Goal: Check status: Check status

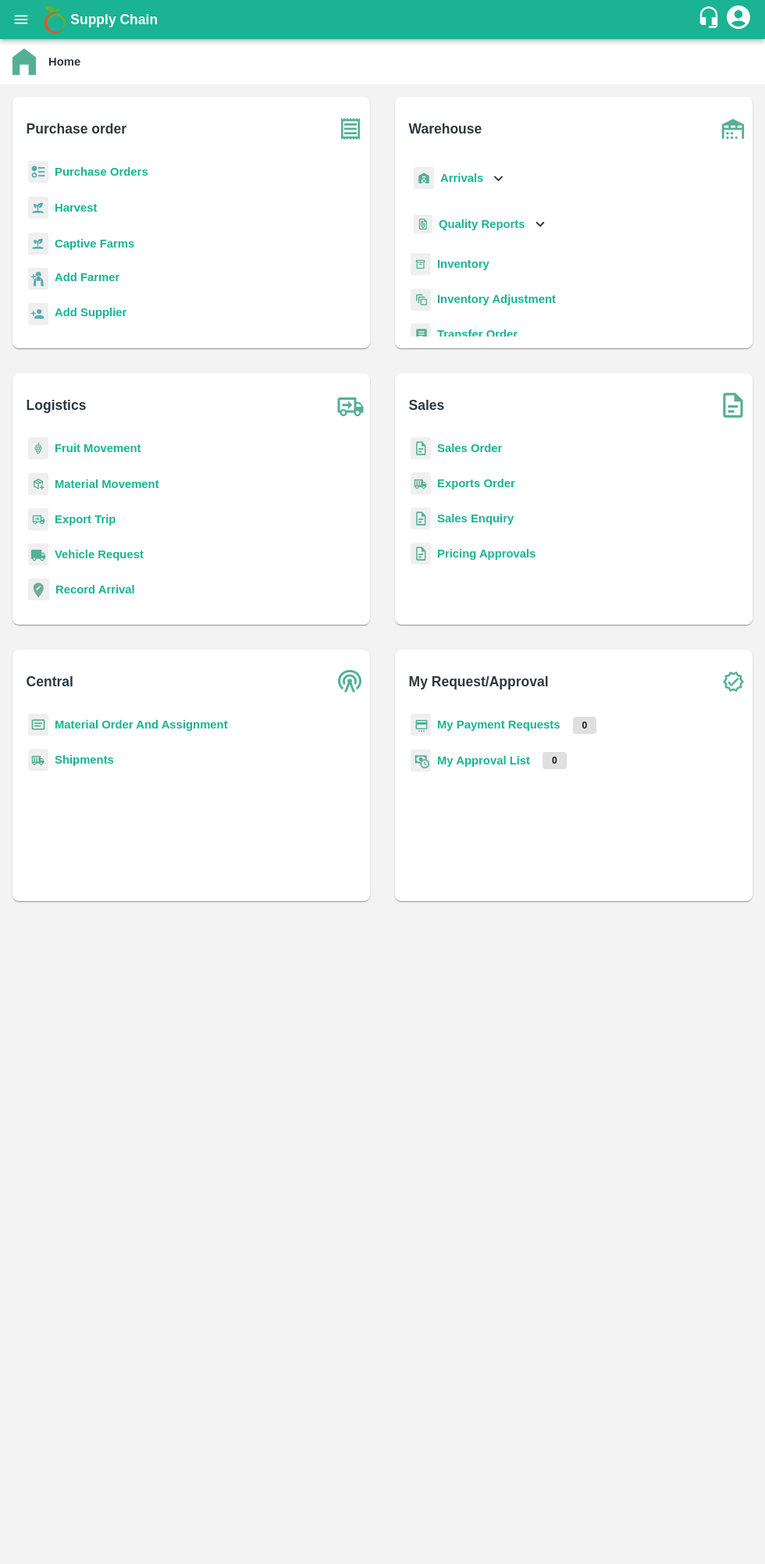
click at [503, 723] on b "My Payment Requests" at bounding box center [498, 724] width 123 height 12
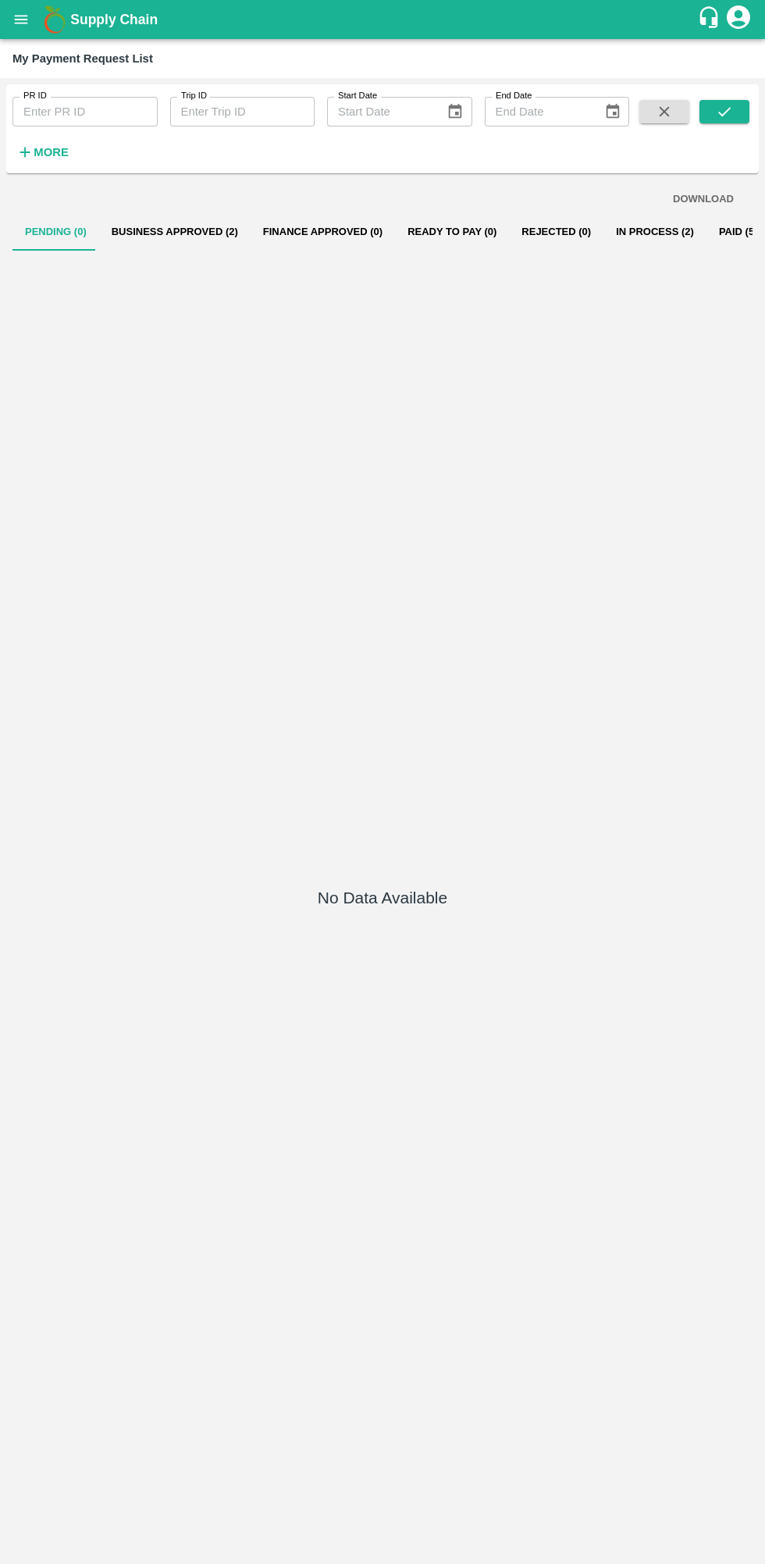
click at [631, 244] on button "In Process (2)" at bounding box center [655, 231] width 103 height 37
